Goal: Check status: Check status

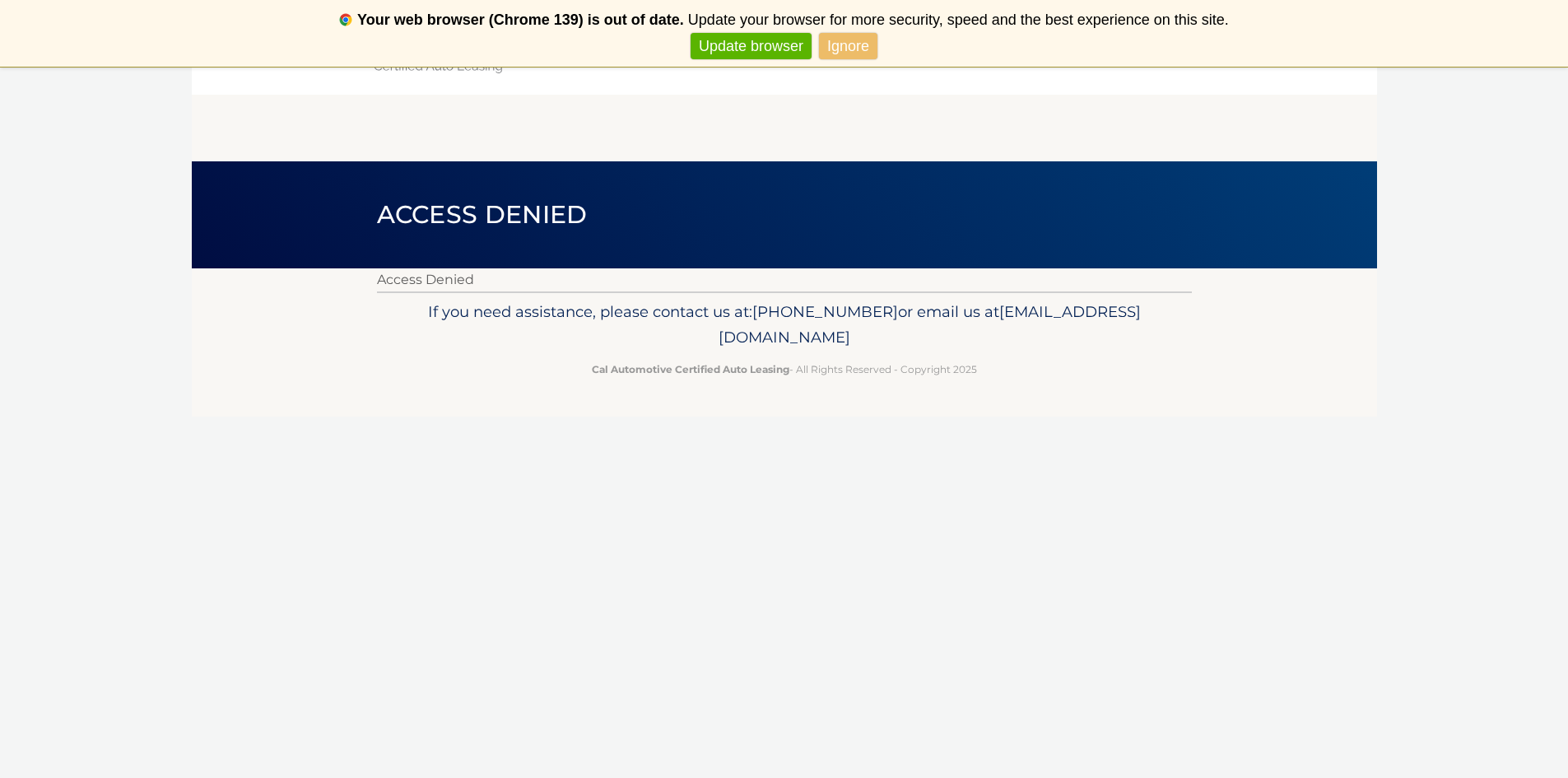
click at [781, 42] on link "Update browser" at bounding box center [751, 46] width 121 height 27
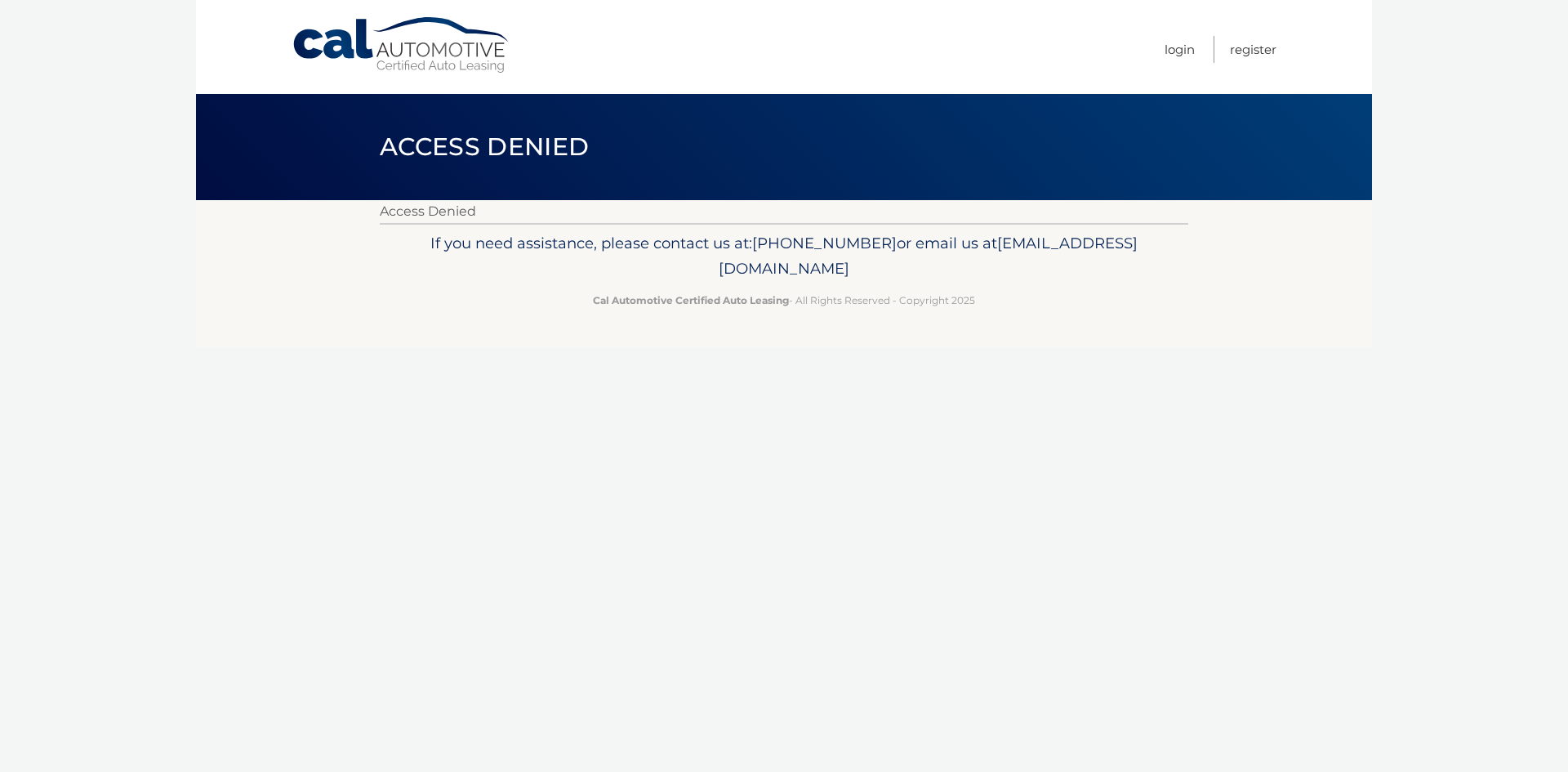
click at [460, 138] on span "Access Denied" at bounding box center [484, 147] width 209 height 31
click at [434, 62] on link "Cal Automotive" at bounding box center [402, 45] width 221 height 58
drag, startPoint x: 1254, startPoint y: 44, endPoint x: 1239, endPoint y: 58, distance: 20.5
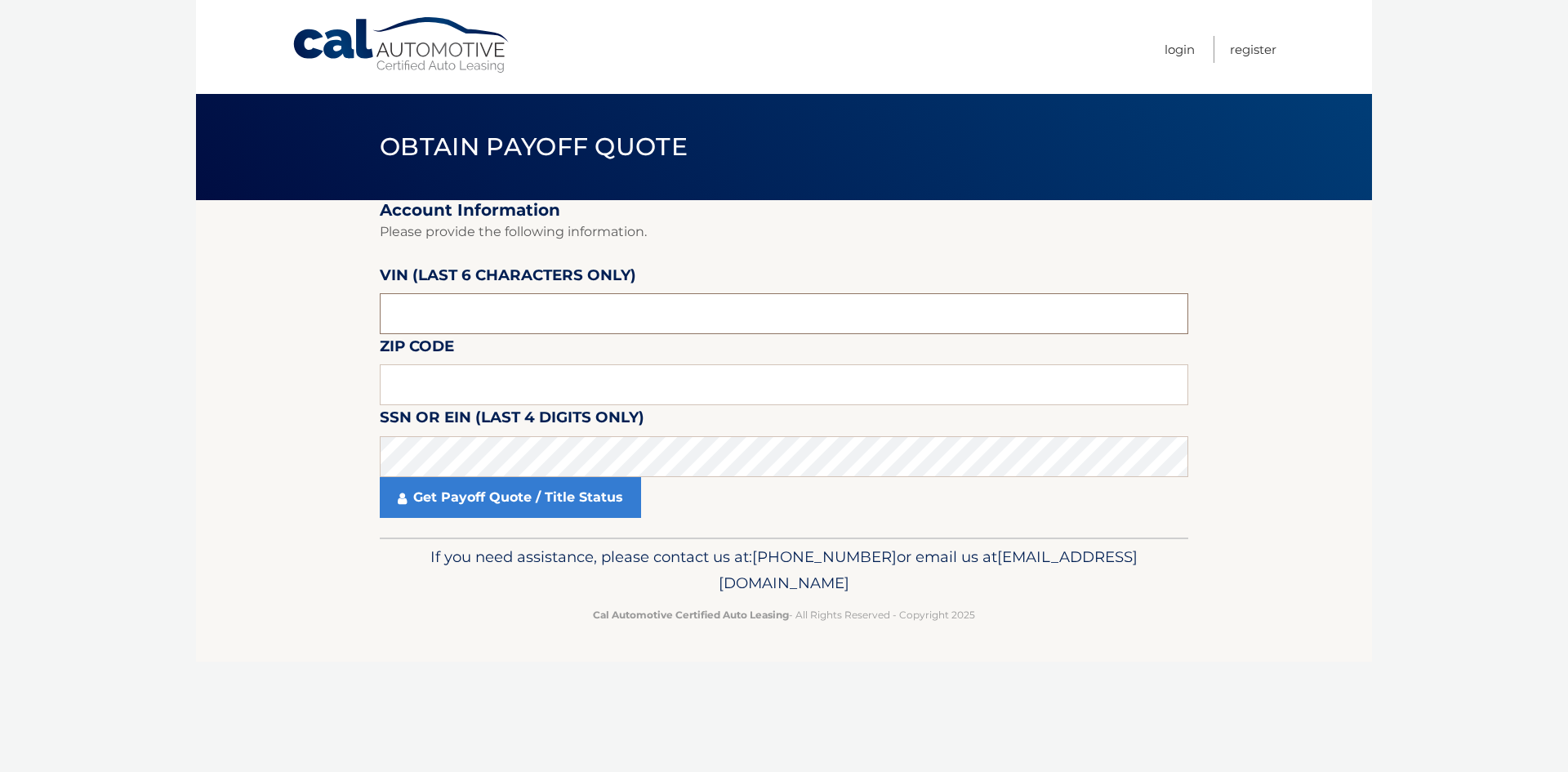
click at [557, 316] on input "text" at bounding box center [784, 314] width 808 height 41
click at [456, 411] on label "SSN or EIN (last 4 digits only)" at bounding box center [512, 420] width 265 height 31
click at [455, 393] on input "text" at bounding box center [784, 385] width 808 height 41
click at [474, 306] on input "text" at bounding box center [784, 314] width 808 height 41
click at [617, 316] on input "text" at bounding box center [784, 314] width 808 height 41
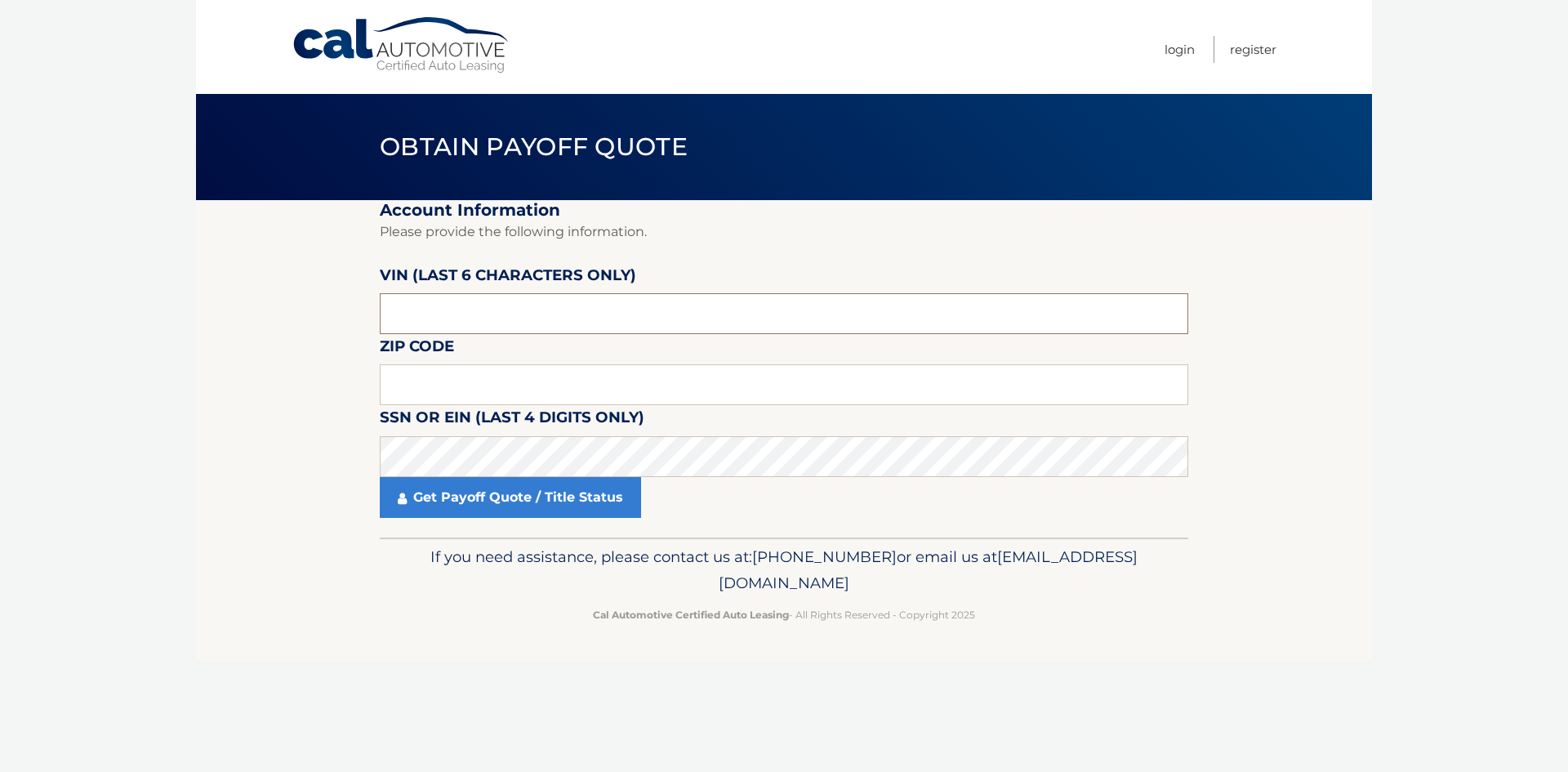
paste input "401594"
type input "401594"
click at [421, 374] on input "text" at bounding box center [784, 385] width 808 height 41
click at [509, 378] on input "text" at bounding box center [784, 385] width 808 height 41
paste input "02171"
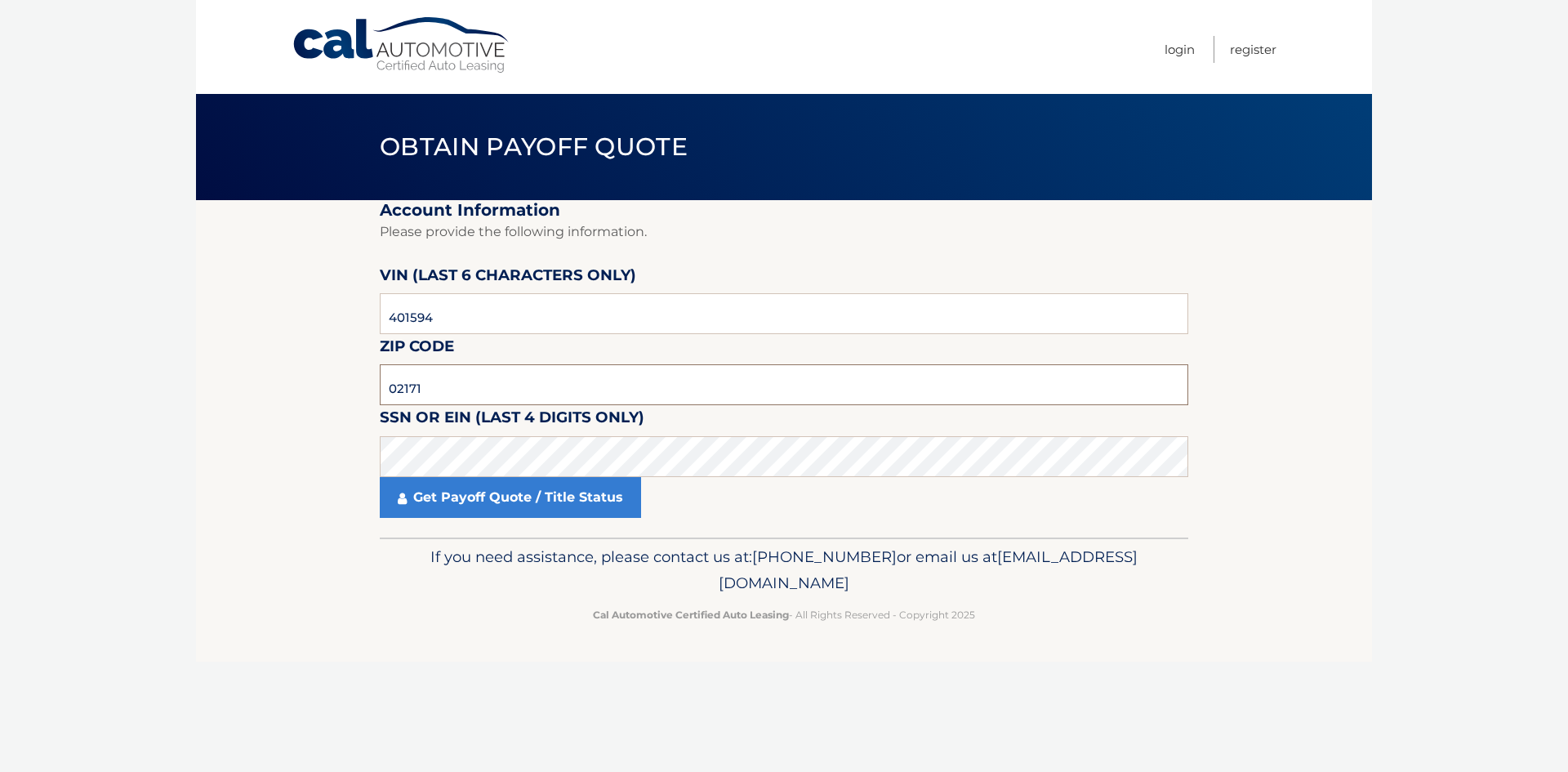
type input "02171"
click at [500, 503] on link "Get Payoff Quote / Title Status" at bounding box center [510, 497] width 262 height 41
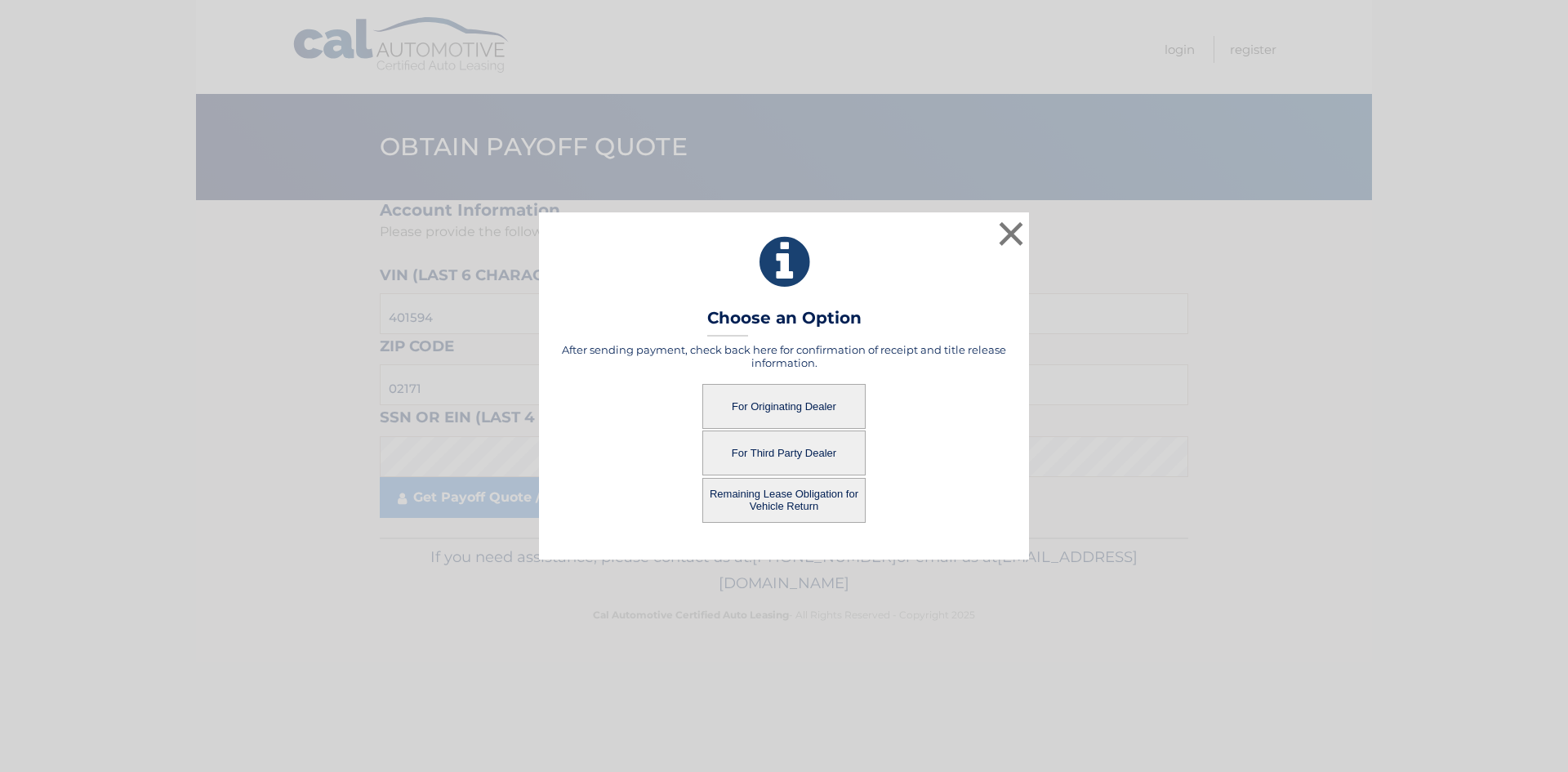
click at [814, 461] on button "For Third Party Dealer" at bounding box center [784, 453] width 163 height 45
click at [807, 390] on button "For Originating Dealer" at bounding box center [784, 406] width 163 height 45
click at [793, 399] on button "For Originating Dealer" at bounding box center [784, 406] width 163 height 45
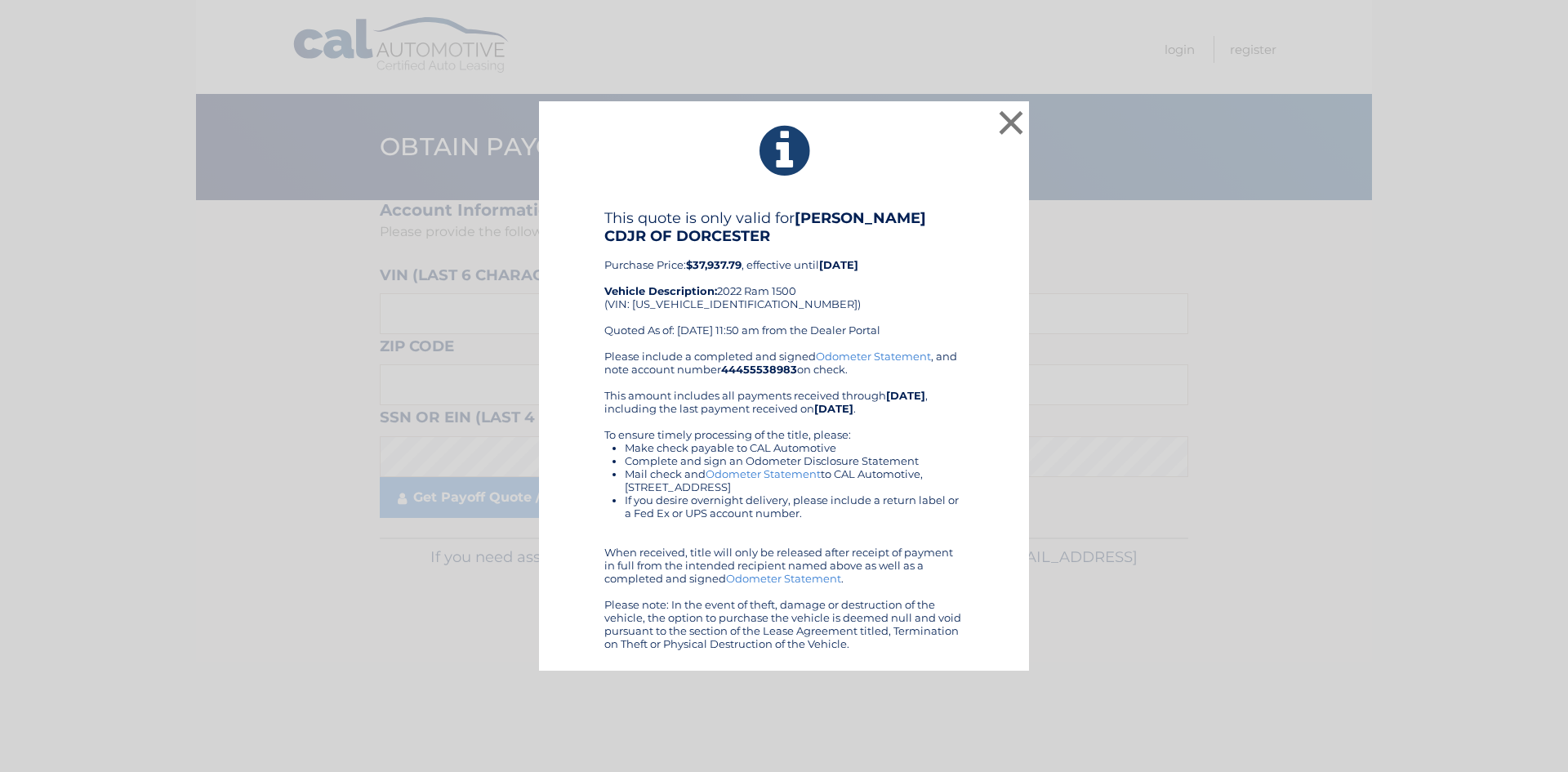
drag, startPoint x: 629, startPoint y: 394, endPoint x: 839, endPoint y: 409, distance: 210.5
click at [819, 401] on div "Please include a completed and signed Odometer Statement , and note account num…" at bounding box center [784, 500] width 360 height 300
click at [846, 403] on b "09/12/2025" at bounding box center [833, 409] width 39 height 13
drag, startPoint x: 874, startPoint y: 395, endPoint x: 950, endPoint y: 412, distance: 77.9
click at [950, 412] on div "Please include a completed and signed Odometer Statement , and note account num…" at bounding box center [784, 500] width 360 height 300
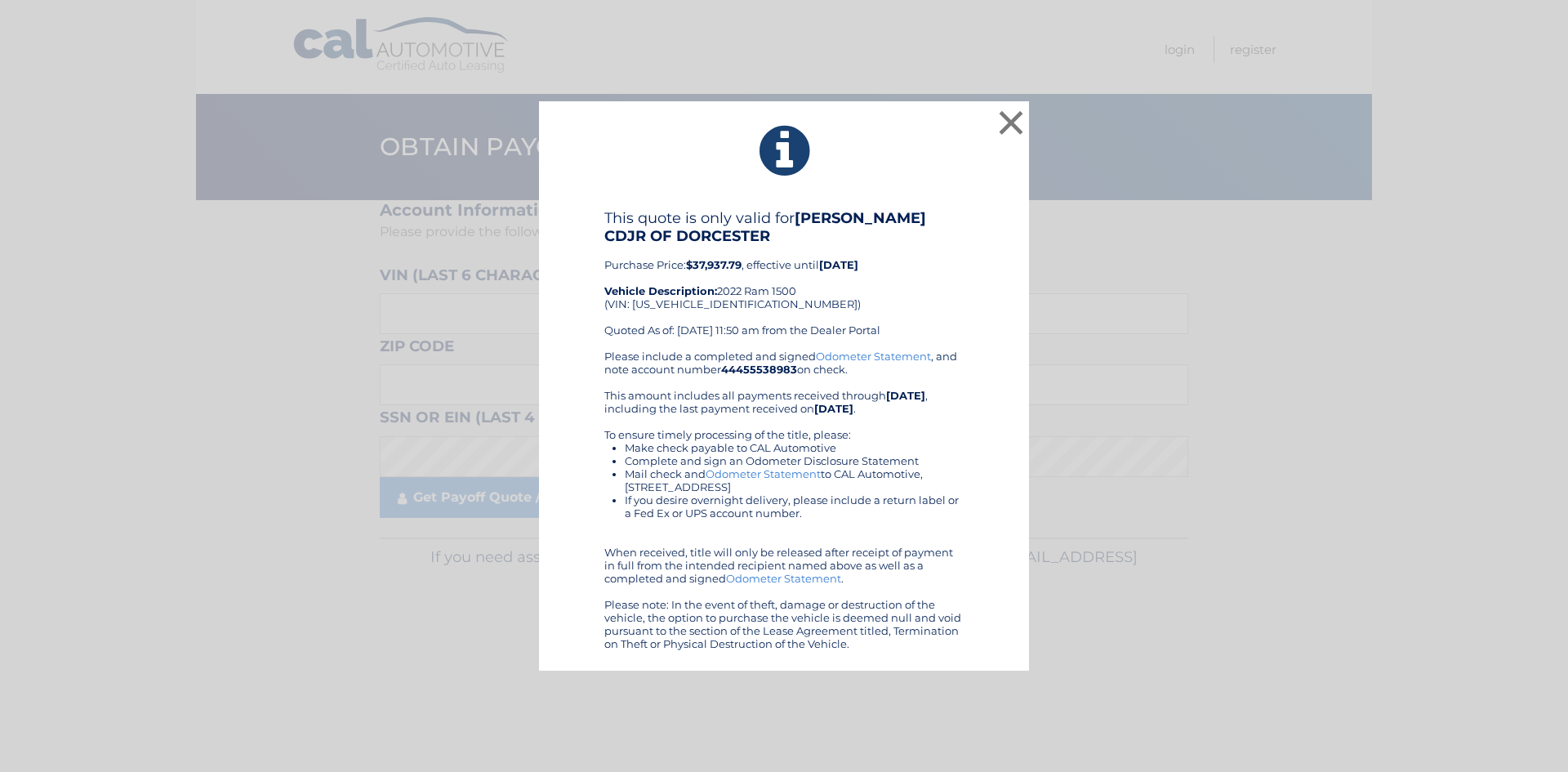
click at [951, 411] on div "Please include a completed and signed Odometer Statement , and note account num…" at bounding box center [784, 500] width 360 height 300
click at [826, 418] on div "Please include a completed and signed Odometer Statement , and note account num…" at bounding box center [784, 500] width 360 height 300
drag, startPoint x: 703, startPoint y: 401, endPoint x: 1032, endPoint y: 380, distance: 329.7
click at [1003, 379] on div "This quote is only valid for QUIRK CDJR OF DORCESTER Purchase Price: $37,937.79…" at bounding box center [784, 430] width 449 height 441
click at [850, 426] on div "Please include a completed and signed Odometer Statement , and note account num…" at bounding box center [784, 500] width 360 height 300
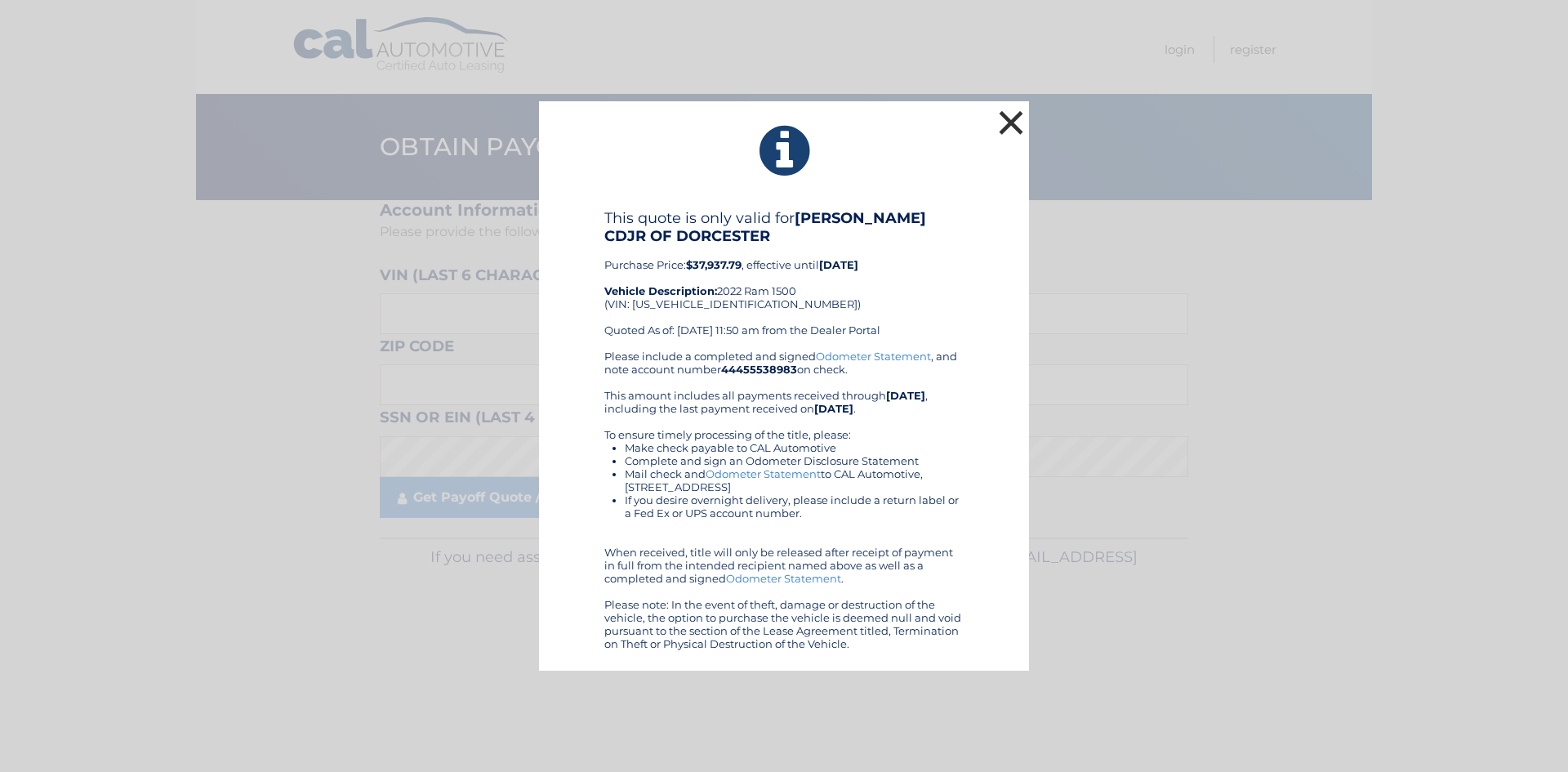
click at [1010, 115] on button "×" at bounding box center [1011, 123] width 33 height 33
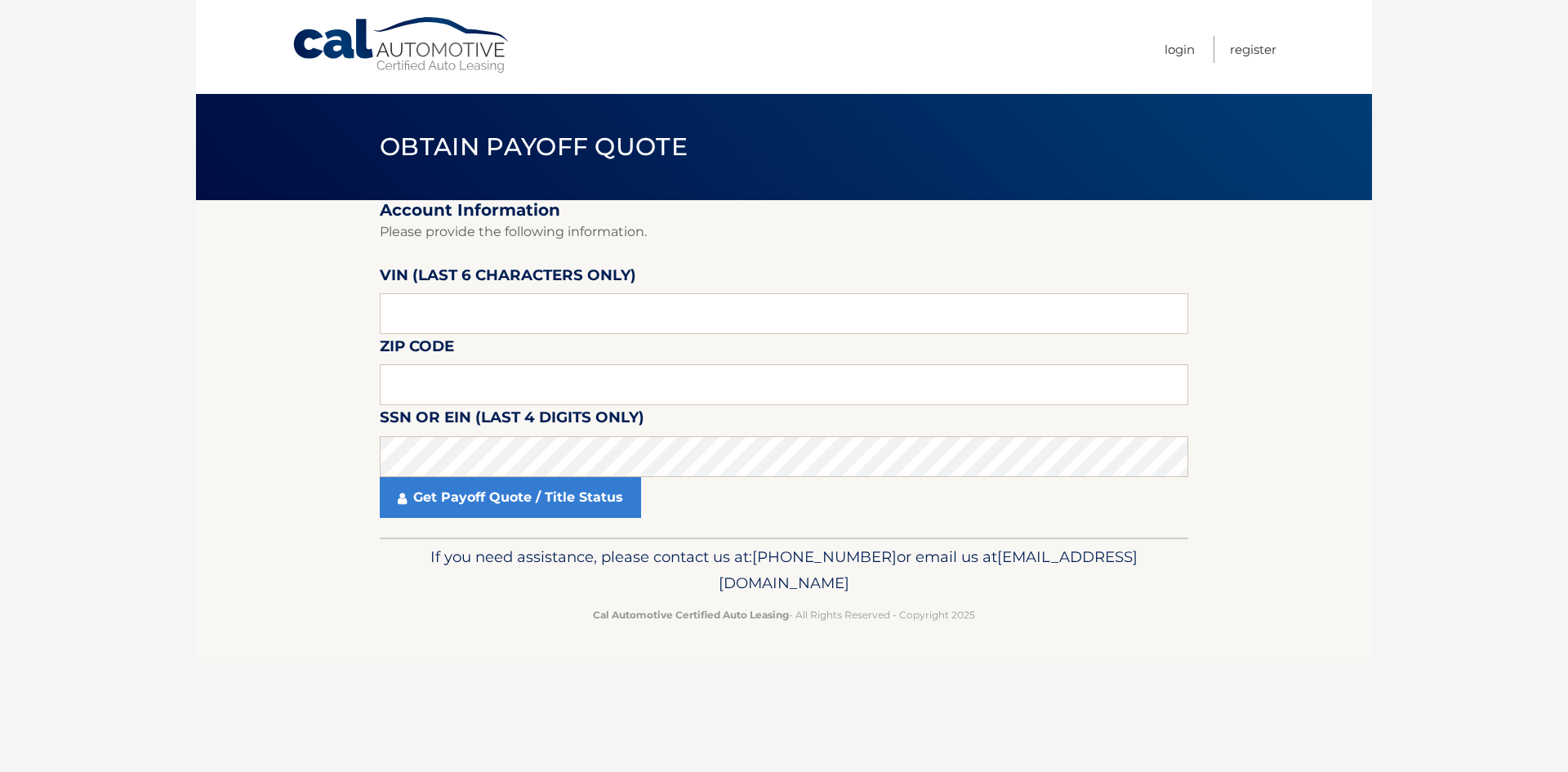
drag, startPoint x: 173, startPoint y: 268, endPoint x: 186, endPoint y: 264, distance: 13.6
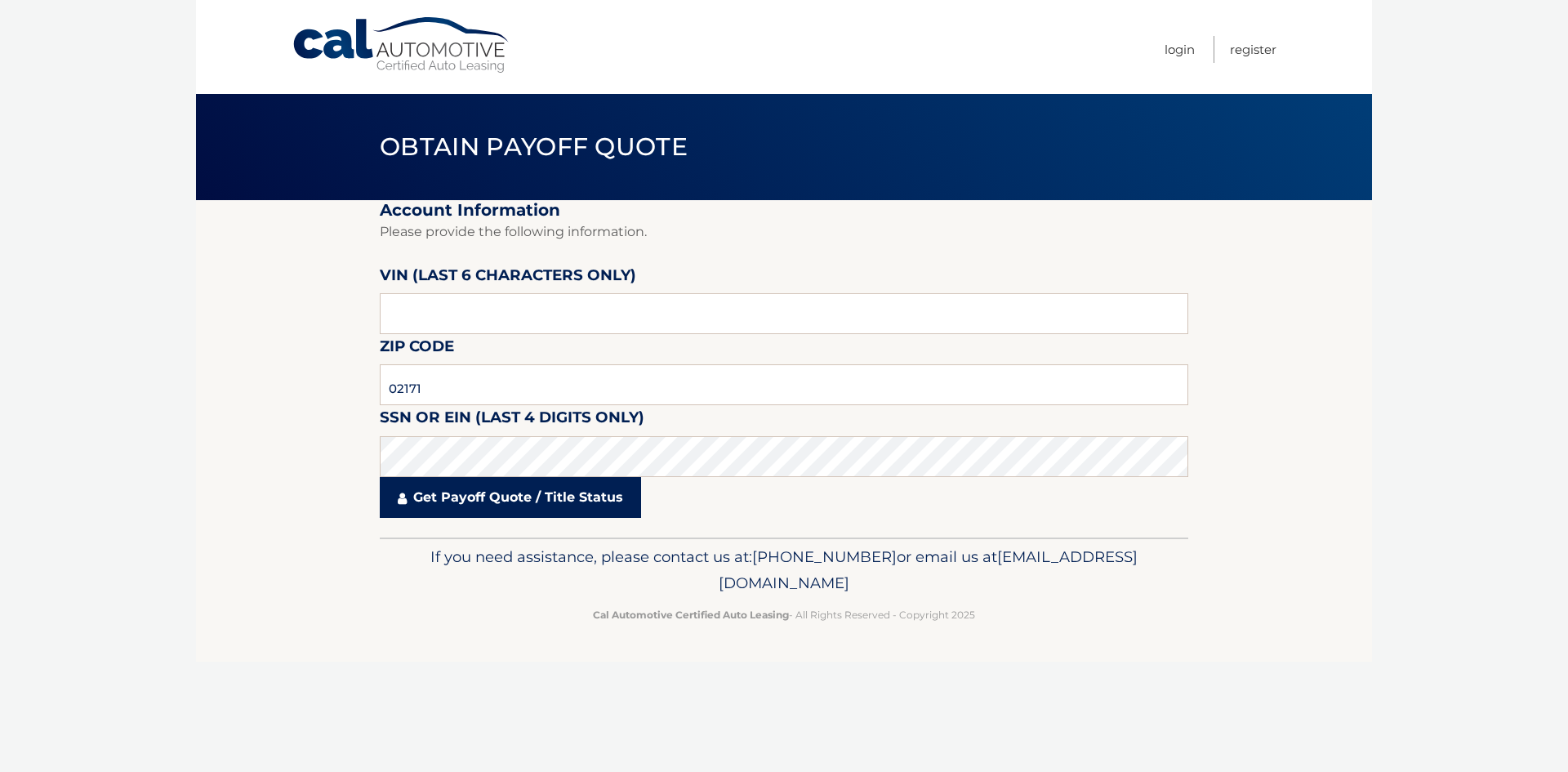
click at [444, 487] on link "Get Payoff Quote / Title Status" at bounding box center [510, 497] width 262 height 41
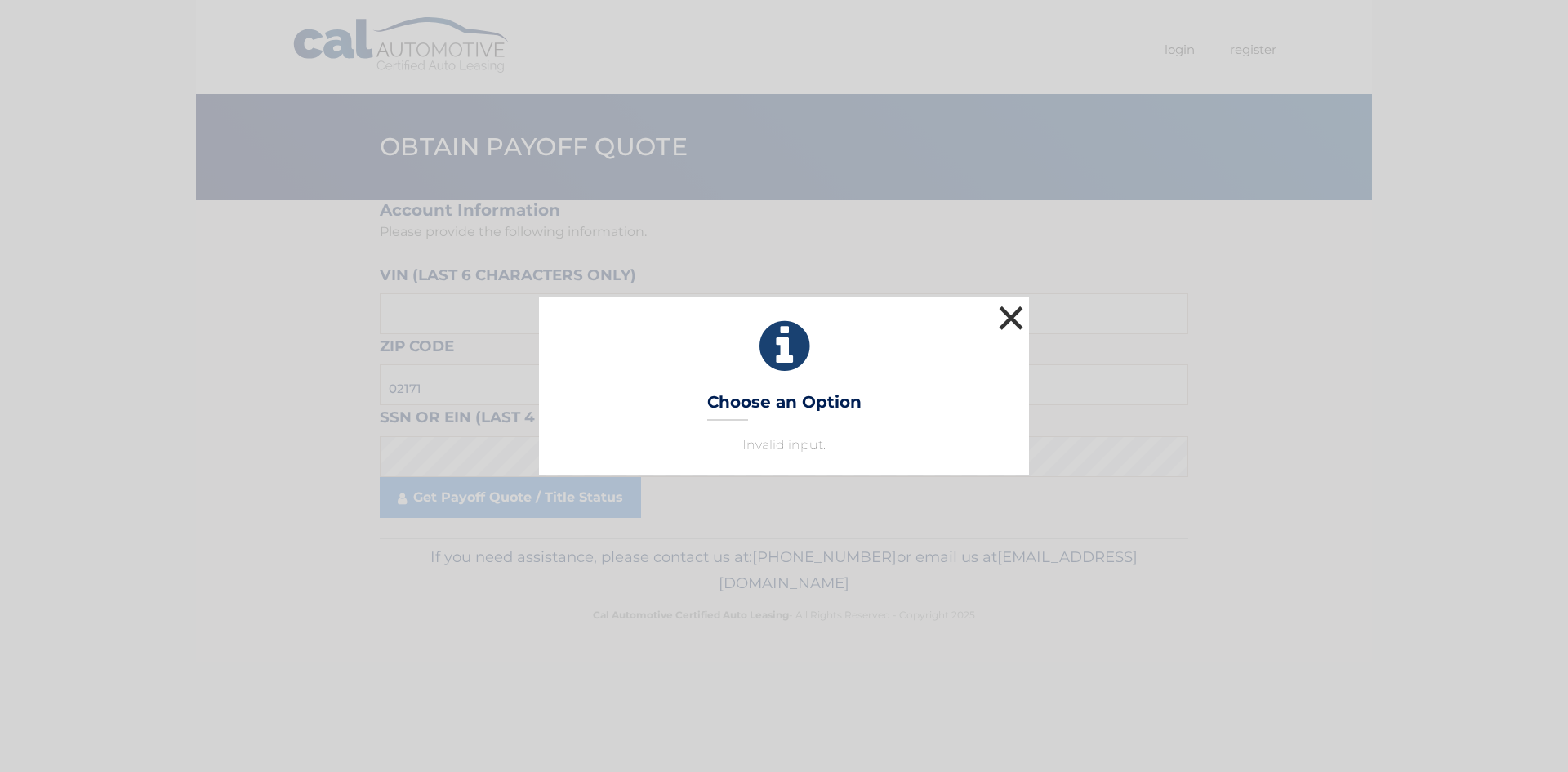
drag, startPoint x: 1000, startPoint y: 310, endPoint x: 924, endPoint y: 339, distance: 81.3
click at [1000, 311] on button "×" at bounding box center [1011, 317] width 33 height 33
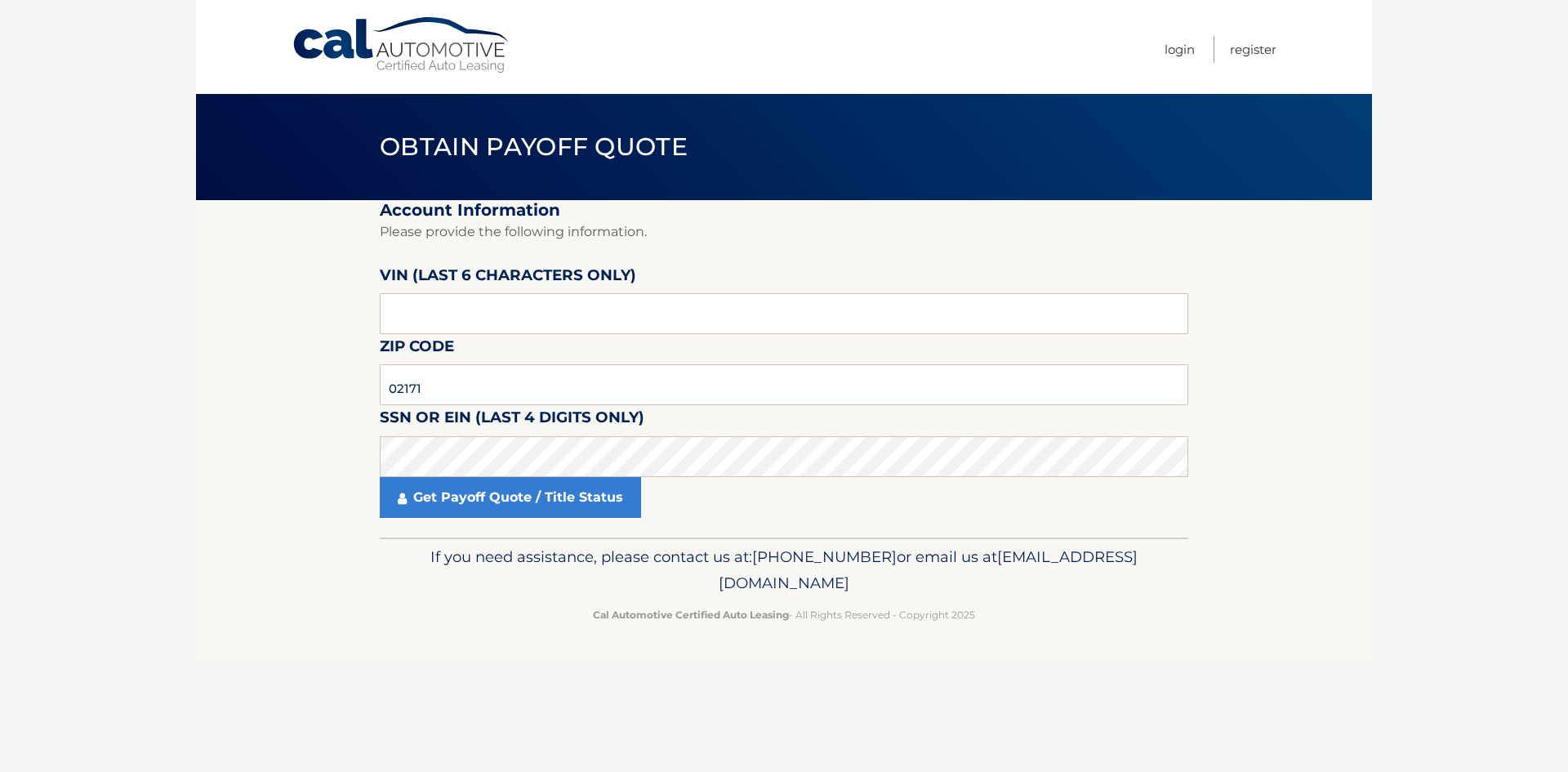
click at [443, 291] on label "VIN (last 6 characters only)" at bounding box center [507, 278] width 256 height 31
click at [443, 328] on input "text" at bounding box center [784, 314] width 808 height 41
paste input "401594"
type input "401594"
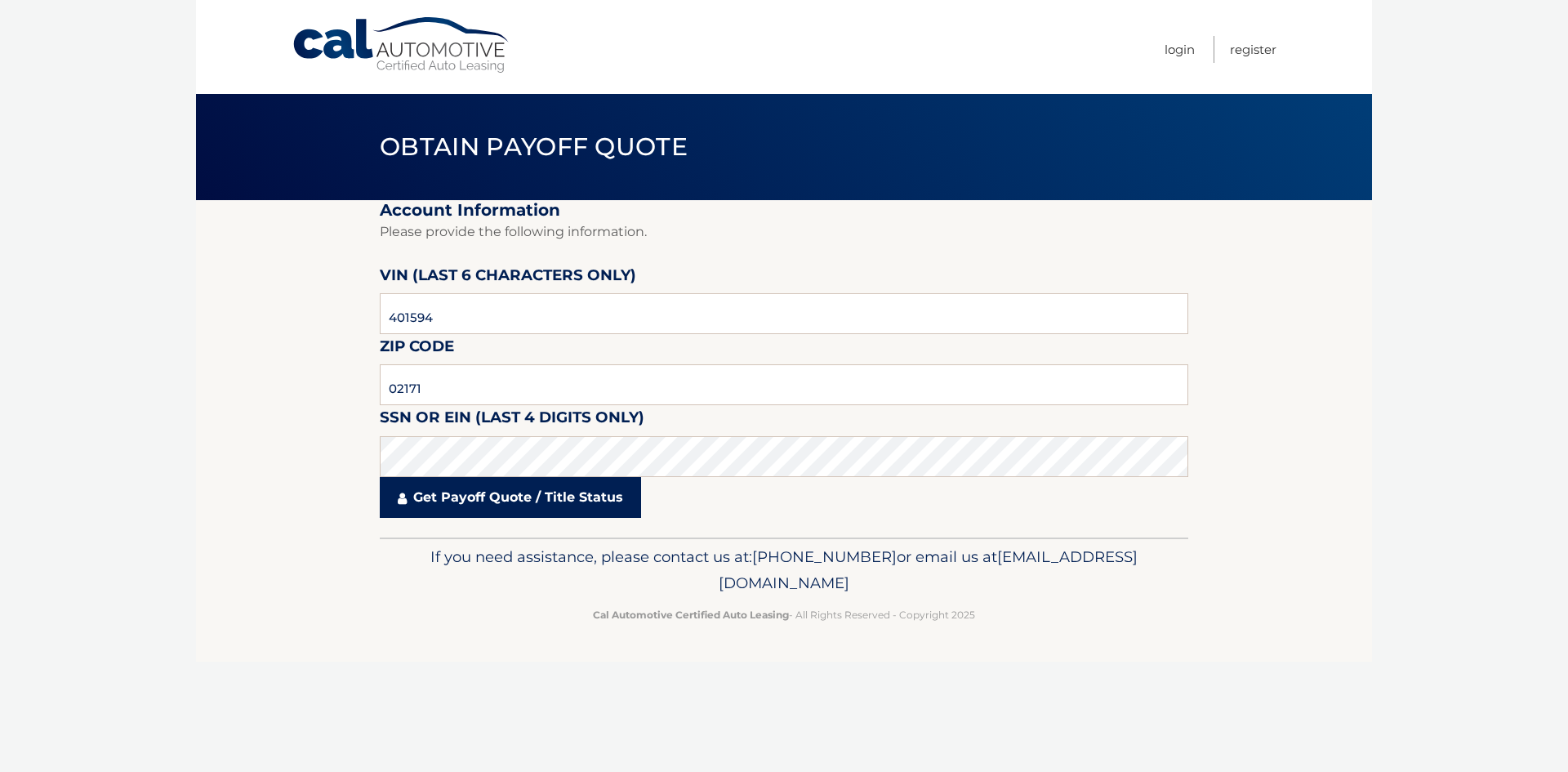
drag, startPoint x: 481, startPoint y: 536, endPoint x: 487, endPoint y: 499, distance: 37.5
click at [481, 533] on fieldset "Account Information Please provide the following information. VIN (last 6 chara…" at bounding box center [784, 369] width 808 height 338
click at [487, 499] on link "Get Payoff Quote / Title Status" at bounding box center [510, 497] width 262 height 41
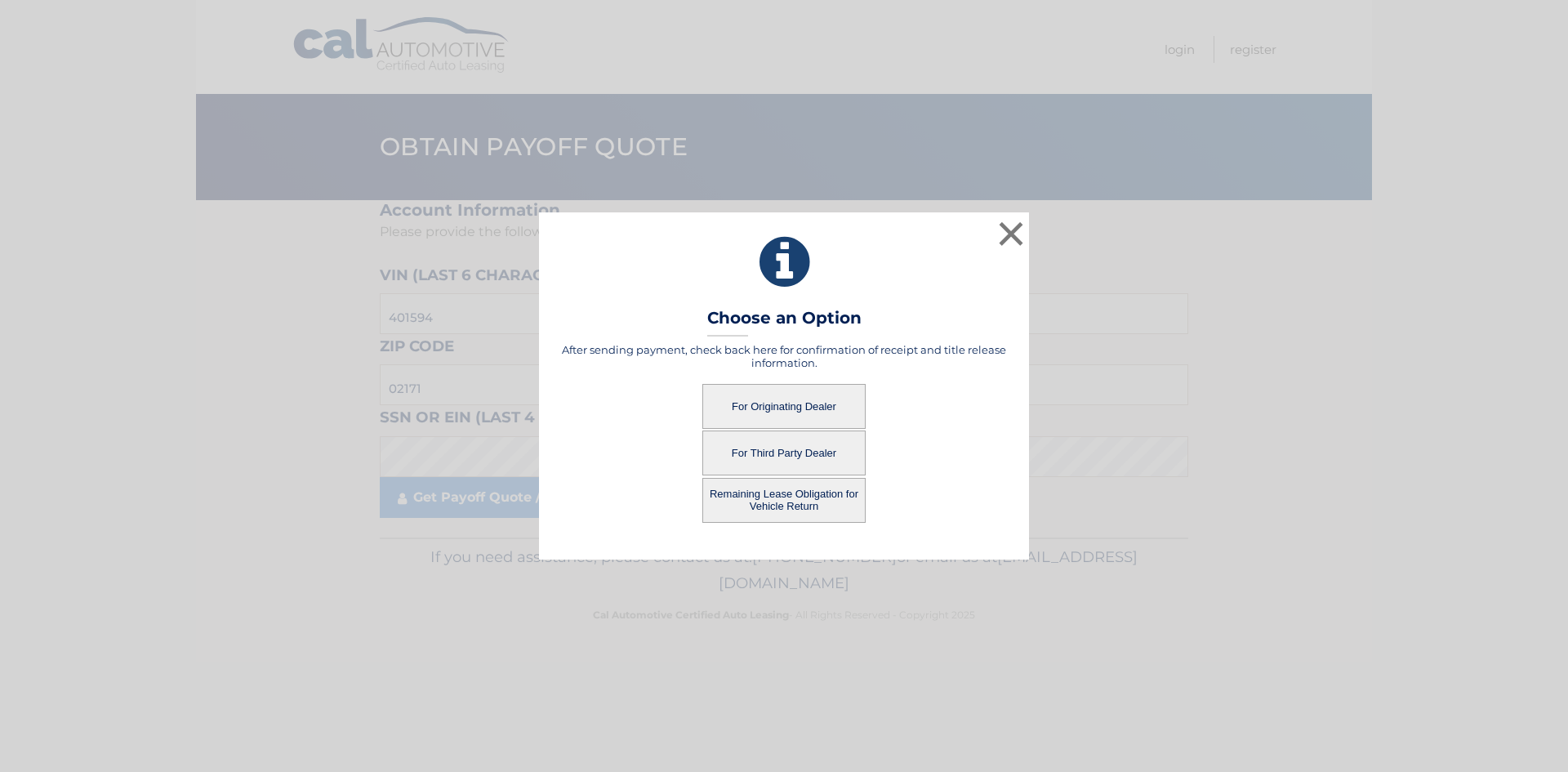
click at [790, 500] on button "Remaining Lease Obligation for Vehicle Return" at bounding box center [784, 500] width 163 height 45
click at [811, 494] on button "Remaining Lease Obligation for Vehicle Return" at bounding box center [784, 500] width 163 height 45
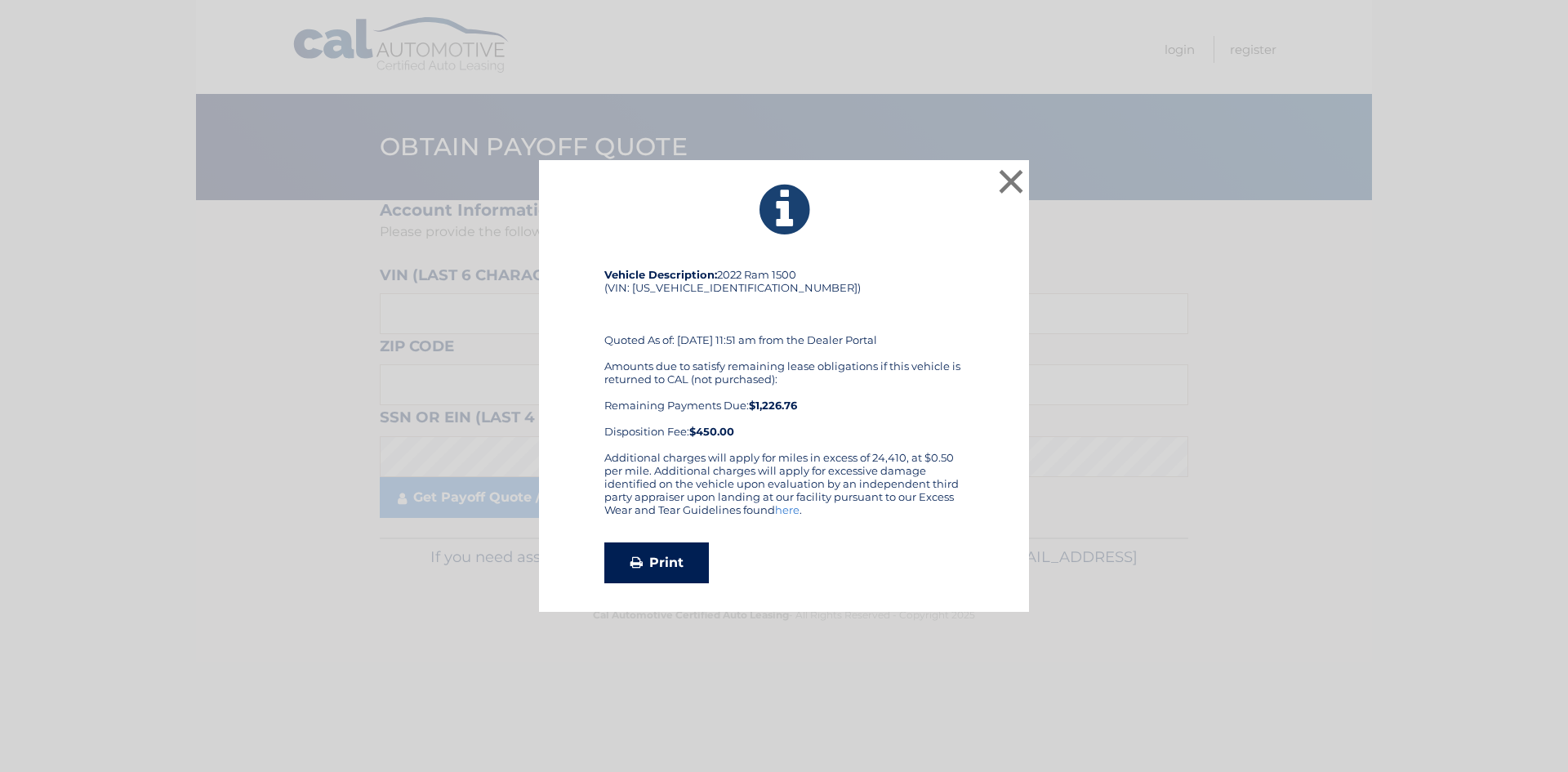
click at [640, 575] on link "Print" at bounding box center [656, 563] width 105 height 41
